Goal: Transaction & Acquisition: Purchase product/service

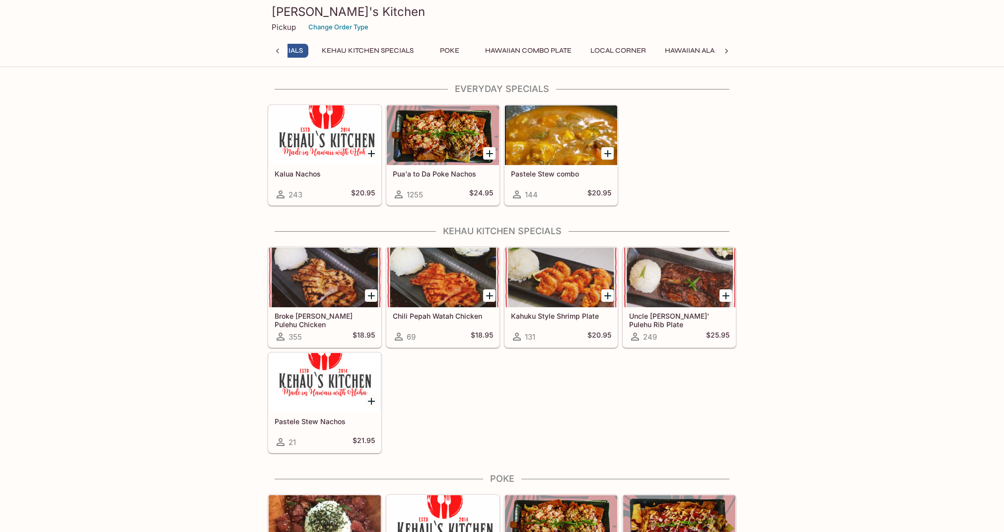
scroll to position [0, 4]
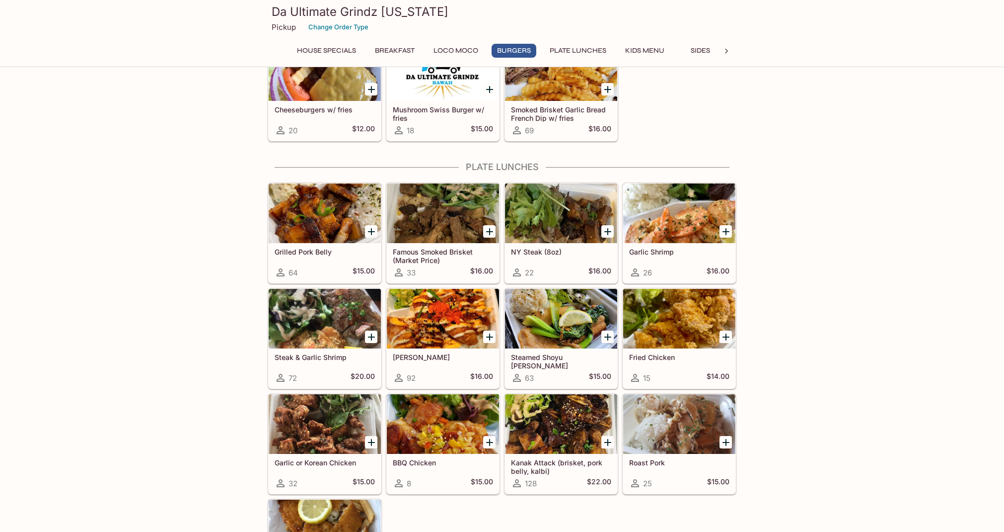
scroll to position [560, 0]
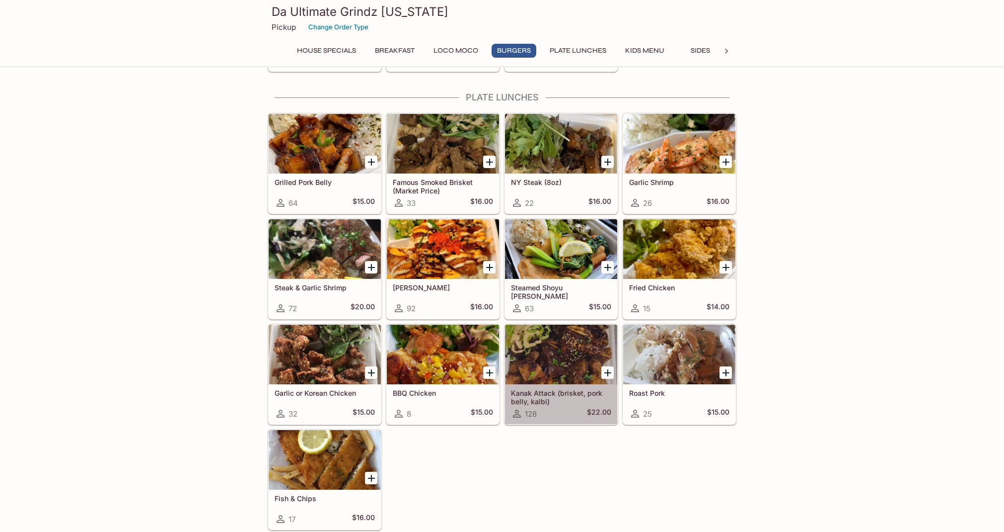
click at [550, 354] on div at bounding box center [561, 354] width 112 height 60
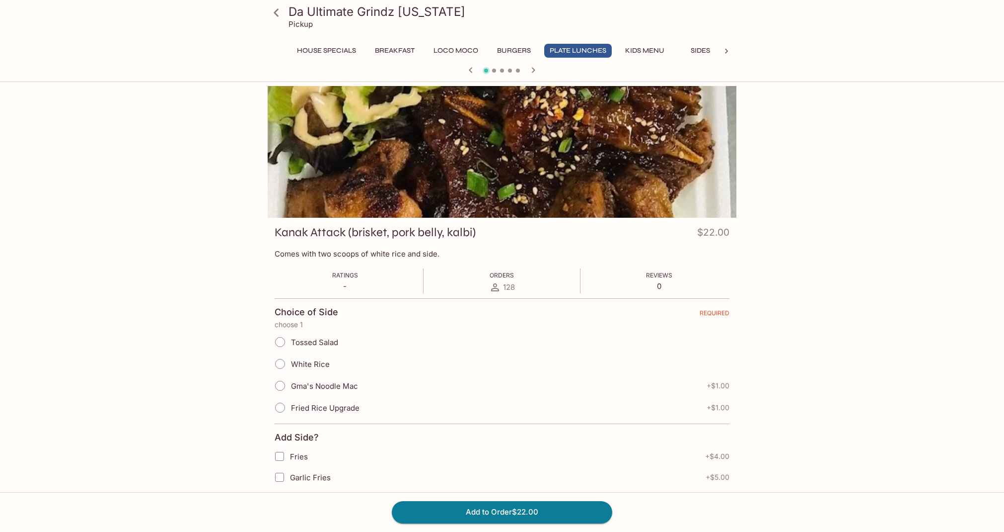
click at [280, 362] on input "White Rice" at bounding box center [280, 363] width 21 height 21
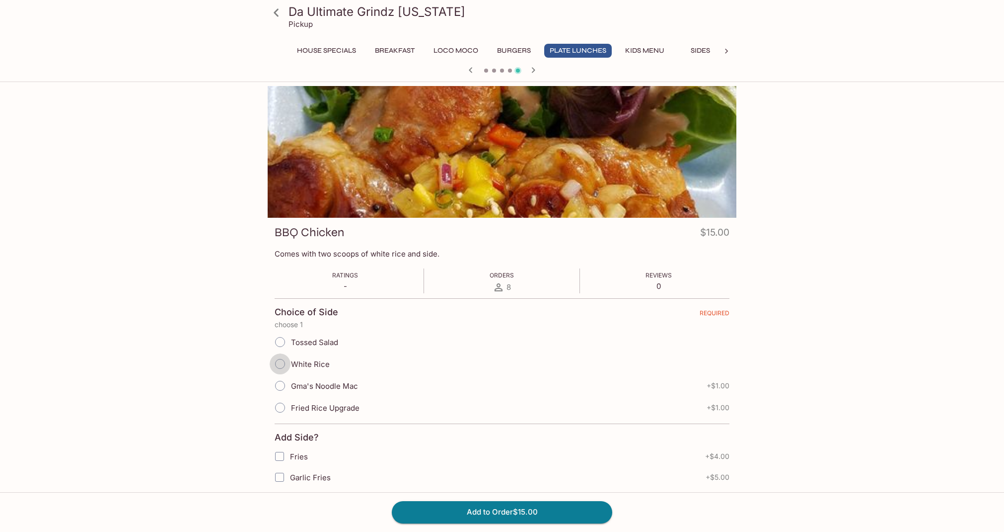
click at [283, 364] on input "White Rice" at bounding box center [280, 363] width 21 height 21
radio input "true"
click at [589, 49] on button "Plate Lunches" at bounding box center [578, 51] width 68 height 14
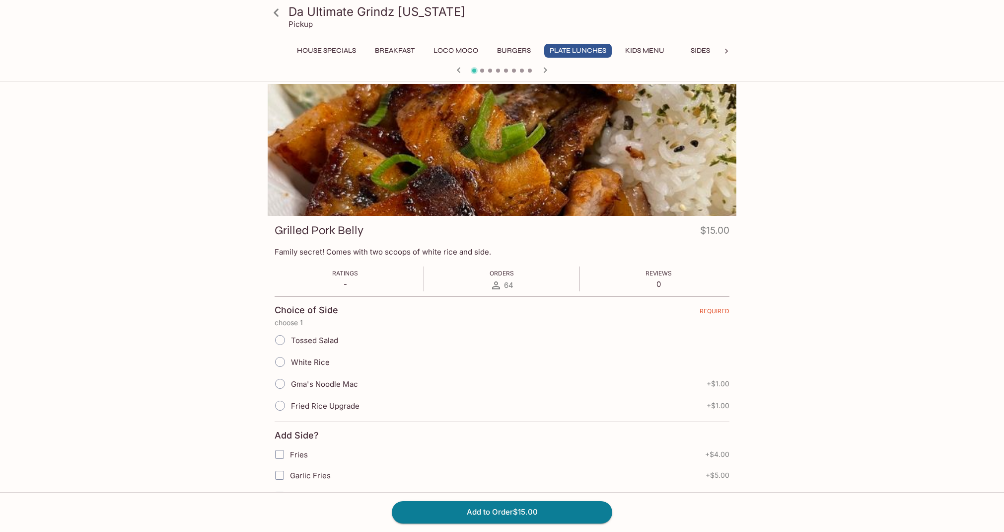
scroll to position [4, 0]
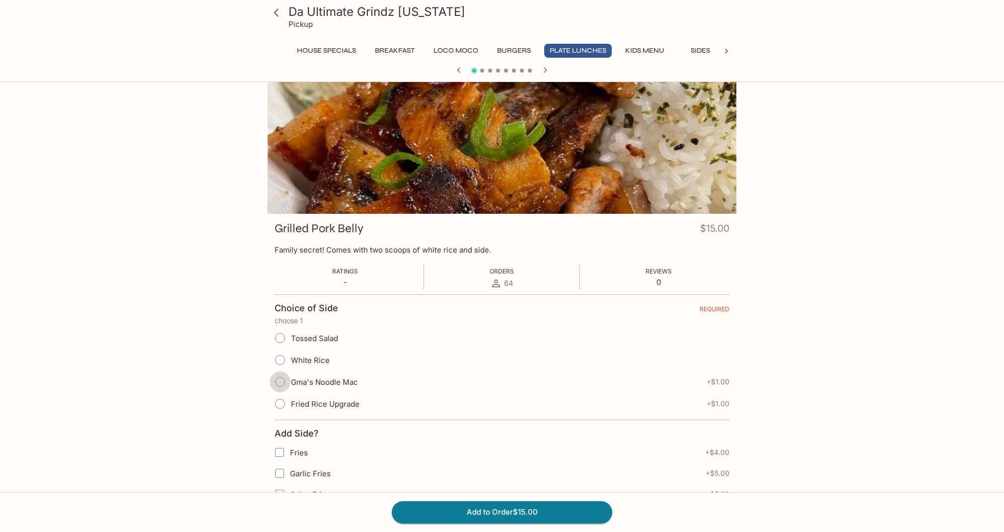
click at [280, 382] on input "Gma's Noodle Mac" at bounding box center [280, 381] width 21 height 21
radio input "true"
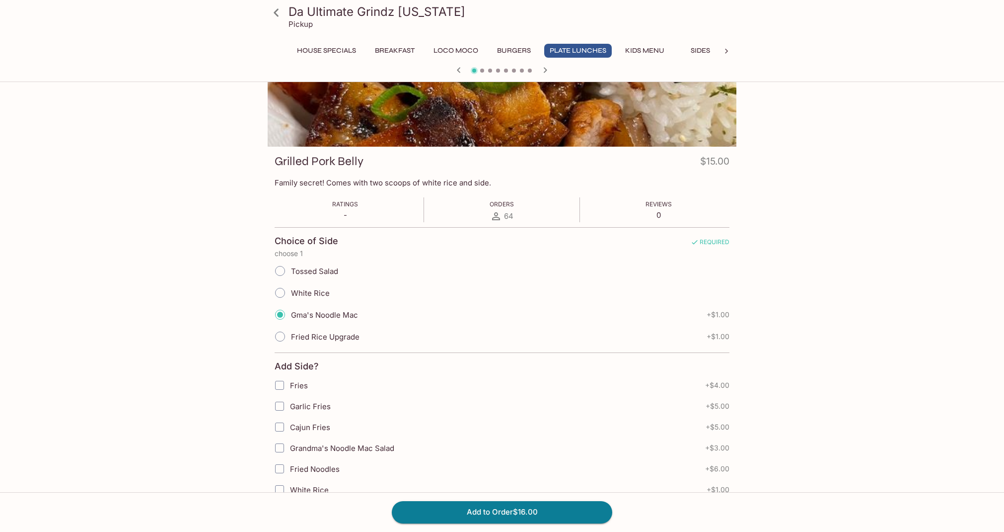
scroll to position [73, 0]
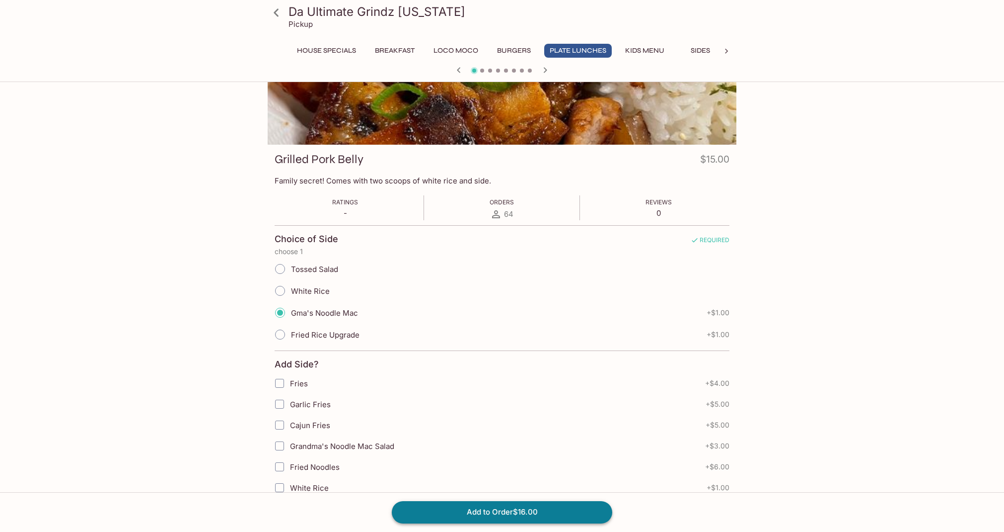
click at [502, 511] on button "Add to Order $16.00" at bounding box center [502, 512] width 221 height 22
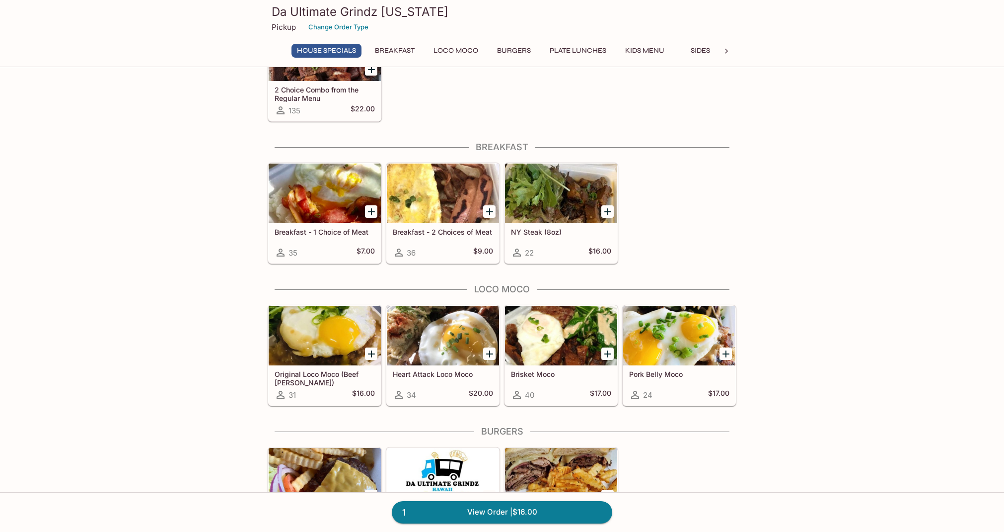
scroll to position [164, 0]
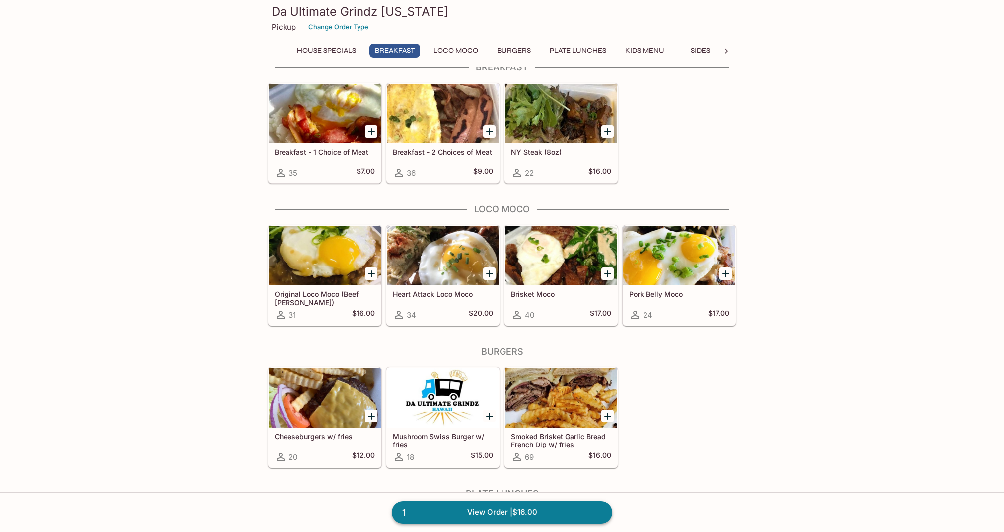
click at [504, 514] on link "1 View Order | $16.00" at bounding box center [502, 512] width 221 height 22
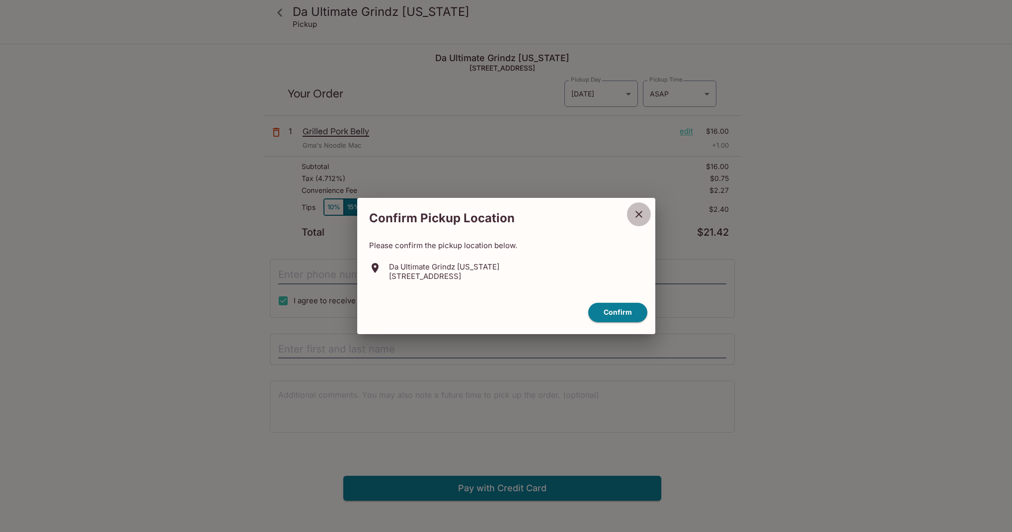
click at [640, 211] on icon "close" at bounding box center [639, 214] width 12 height 12
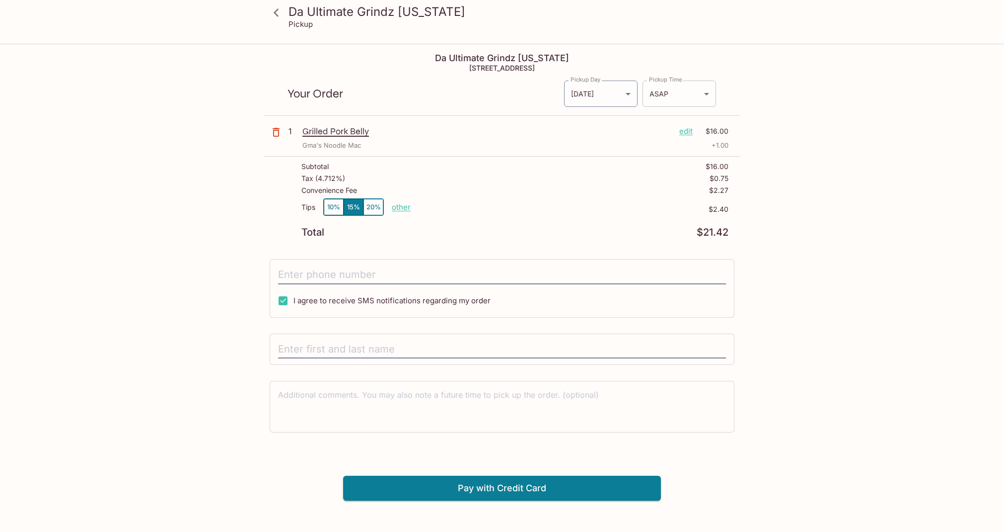
click at [683, 95] on body "Da Ultimate Grindz [US_STATE] Pickup Da Ultimate Grindz [US_STATE] [STREET_ADDR…" at bounding box center [502, 311] width 1004 height 532
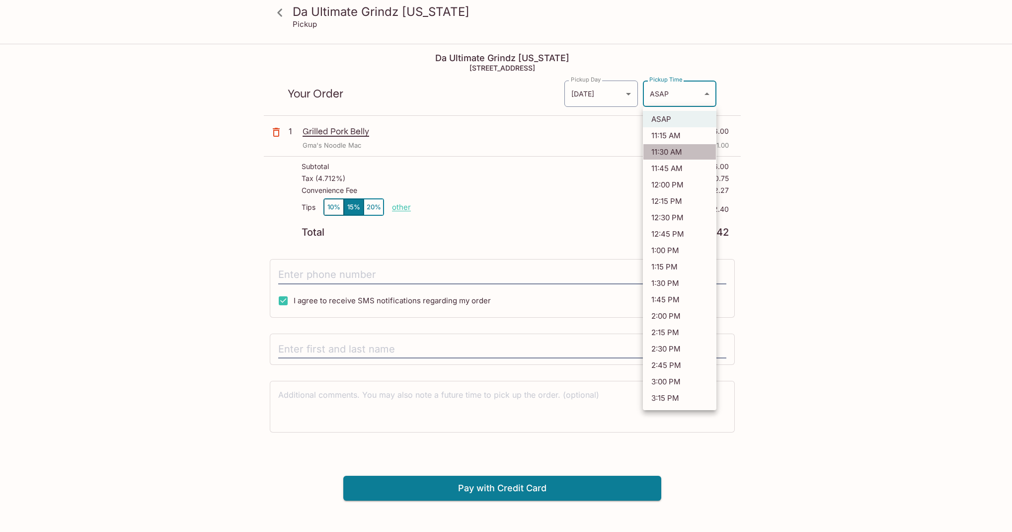
click at [656, 153] on li "11:30 AM" at bounding box center [680, 152] width 74 height 16
type input "[DATE]T21:30:57.000000Z"
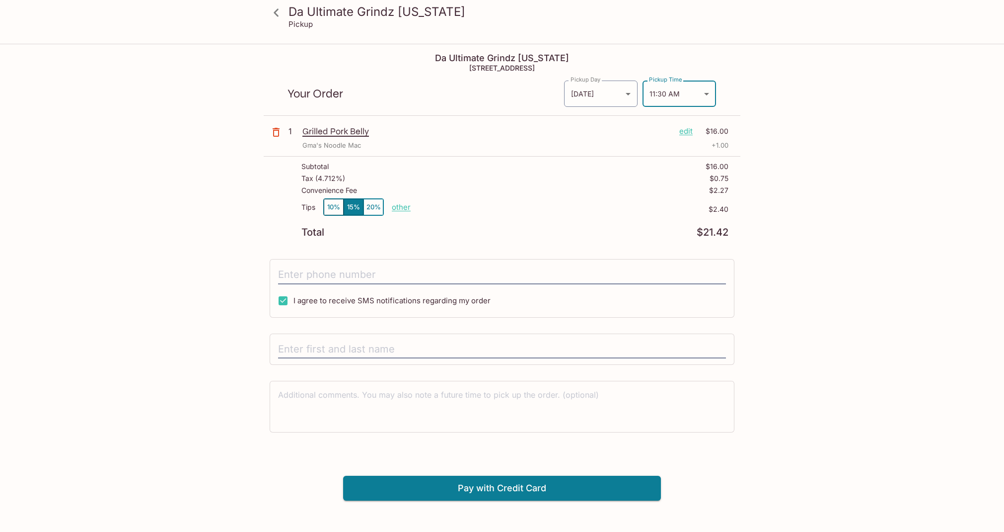
scroll to position [164, 0]
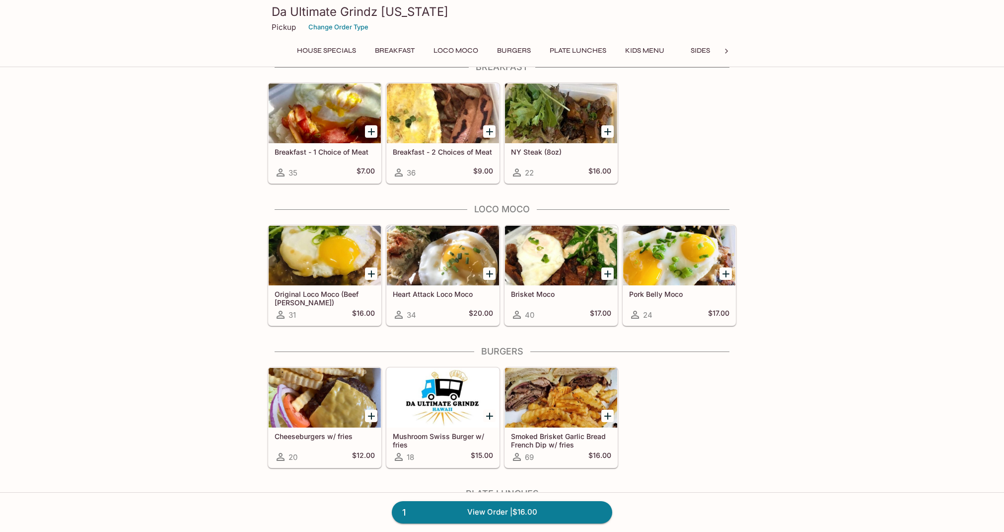
scroll to position [73, 0]
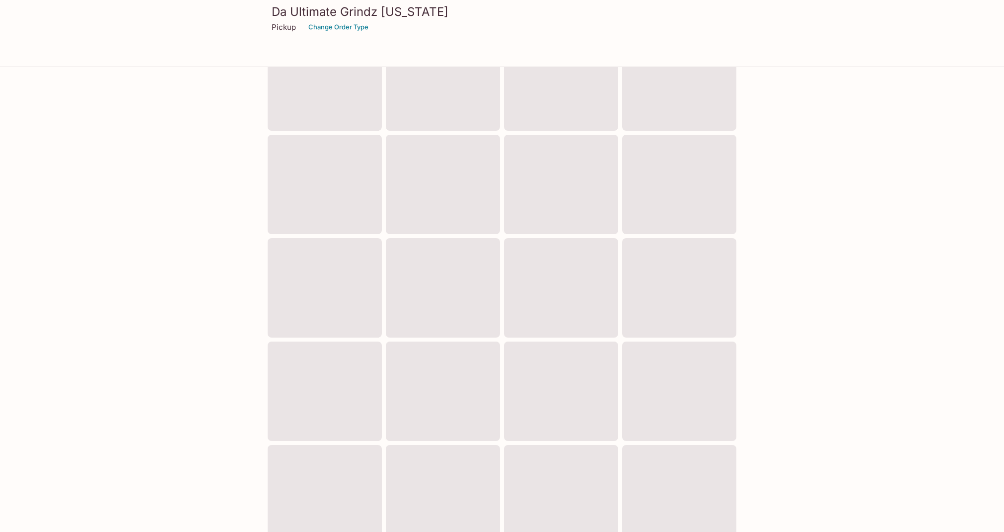
scroll to position [238, 0]
